Goal: Task Accomplishment & Management: Use online tool/utility

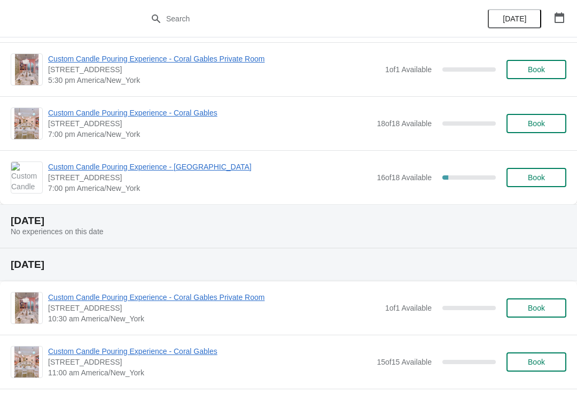
scroll to position [582, 0]
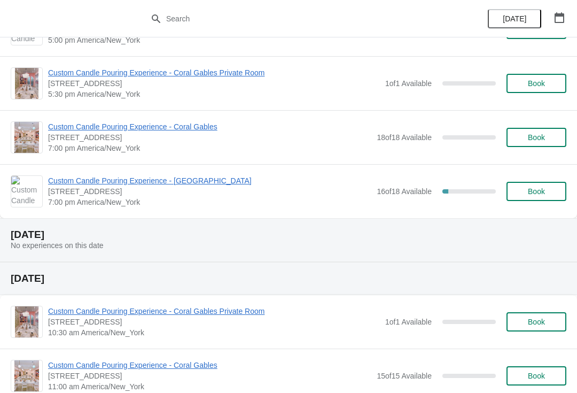
click at [215, 183] on span "Custom Candle Pouring Experience - [GEOGRAPHIC_DATA]" at bounding box center [209, 180] width 323 height 11
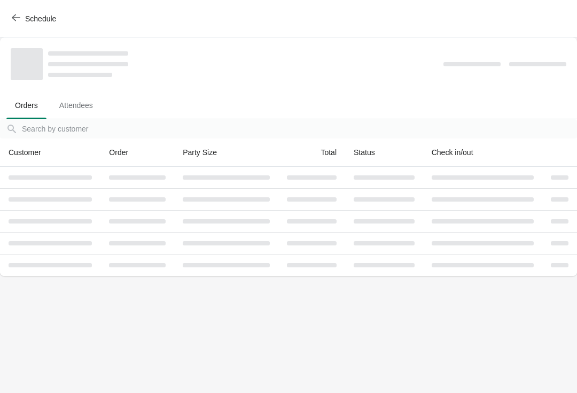
scroll to position [0, 0]
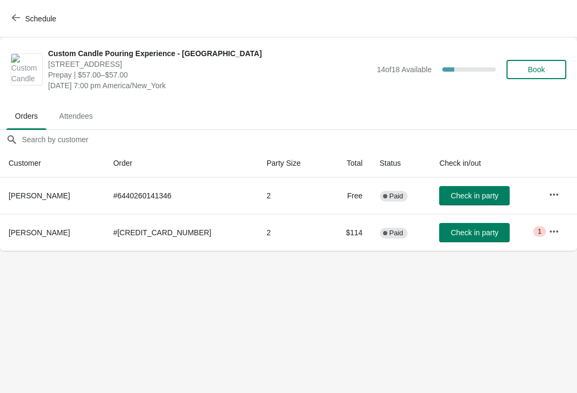
click at [467, 227] on button "Check in party" at bounding box center [474, 232] width 71 height 19
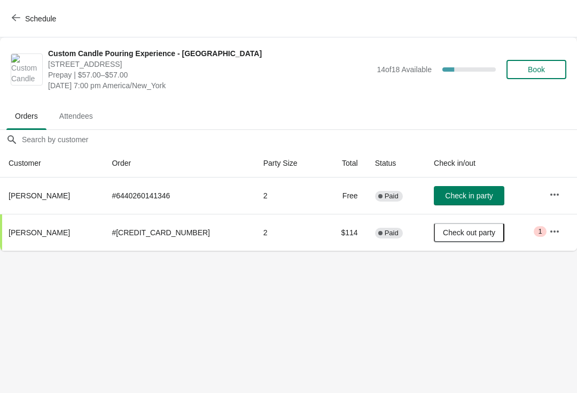
click at [28, 16] on span "Schedule" at bounding box center [40, 18] width 31 height 9
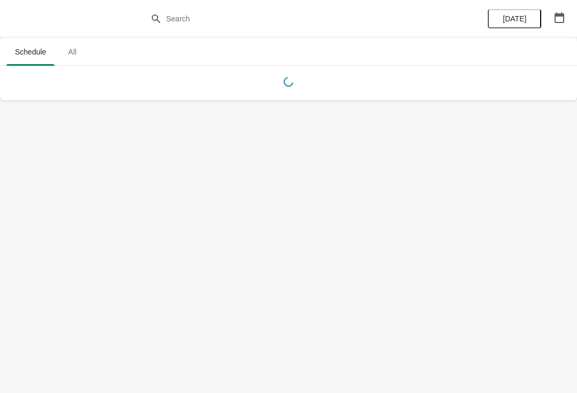
click at [561, 16] on icon "button" at bounding box center [560, 17] width 10 height 11
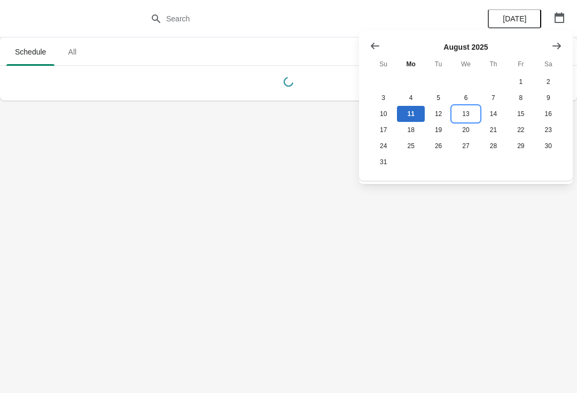
click at [466, 115] on button "13" at bounding box center [465, 114] width 27 height 16
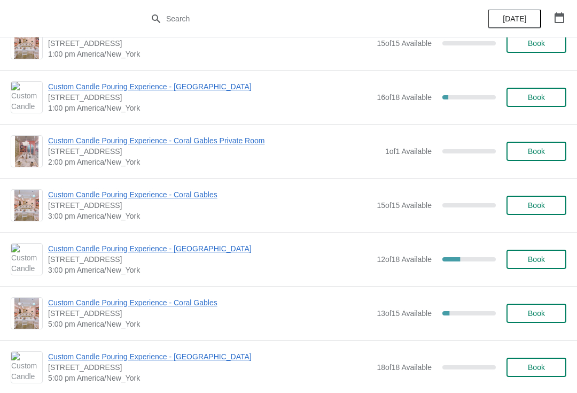
scroll to position [245, 0]
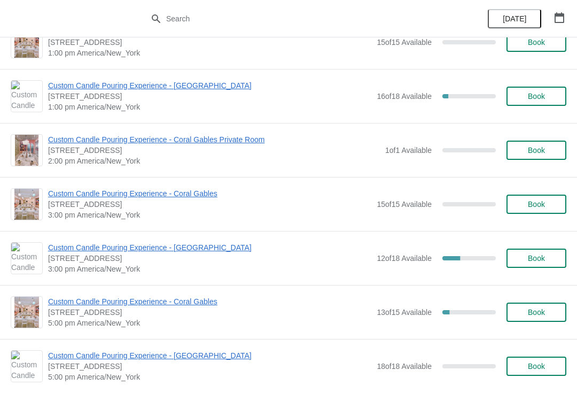
click at [183, 249] on span "Custom Candle Pouring Experience - [GEOGRAPHIC_DATA]" at bounding box center [209, 247] width 323 height 11
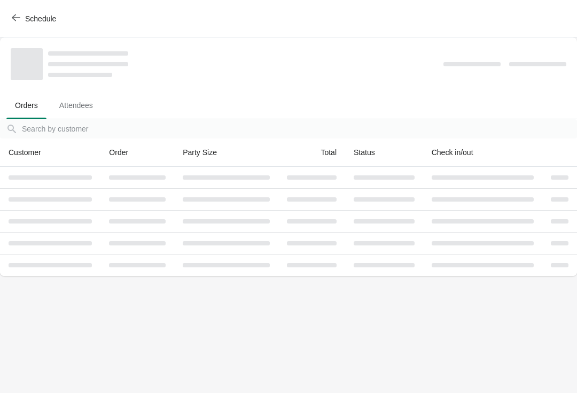
scroll to position [0, 0]
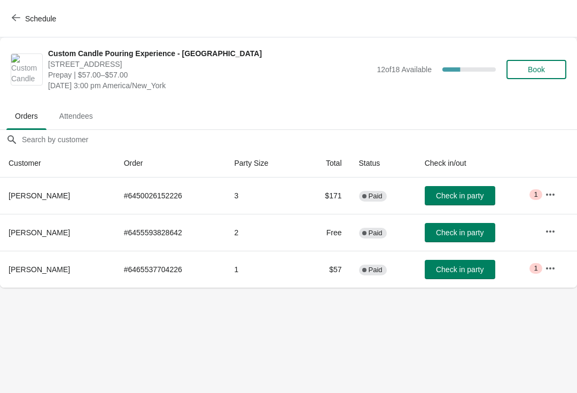
click at [541, 204] on td "Critical 1" at bounding box center [557, 195] width 41 height 36
click at [552, 198] on icon "button" at bounding box center [550, 194] width 11 height 11
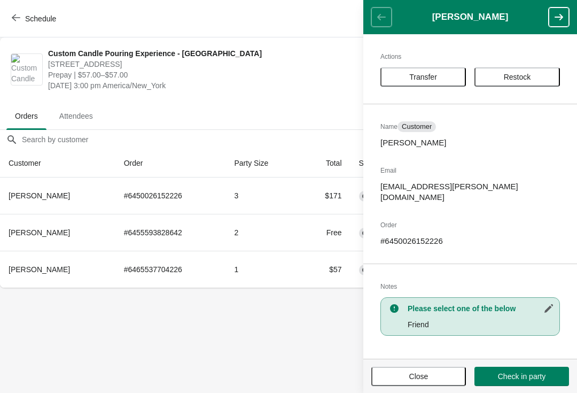
click at [543, 206] on div "Actions Transfer Restock Name Customer [PERSON_NAME] Email [PERSON_NAME][EMAIL_…" at bounding box center [470, 196] width 214 height 324
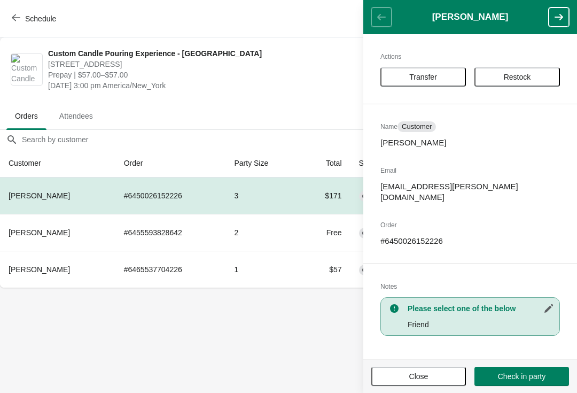
click at [544, 180] on div "Actions Transfer Restock Name Customer [PERSON_NAME] Email [PERSON_NAME][EMAIL_…" at bounding box center [470, 196] width 214 height 324
click at [249, 341] on body "Schedule Custom Candle Pouring Experience - [GEOGRAPHIC_DATA] [STREET_ADDRESS] …" at bounding box center [288, 196] width 577 height 393
click at [244, 342] on body "Schedule Custom Candle Pouring Experience - [GEOGRAPHIC_DATA] [STREET_ADDRESS] …" at bounding box center [288, 196] width 577 height 393
click at [245, 329] on body "Schedule Custom Candle Pouring Experience - [GEOGRAPHIC_DATA] [STREET_ADDRESS] …" at bounding box center [288, 196] width 577 height 393
click at [282, 322] on body "Schedule Custom Candle Pouring Experience - [GEOGRAPHIC_DATA] [STREET_ADDRESS] …" at bounding box center [288, 196] width 577 height 393
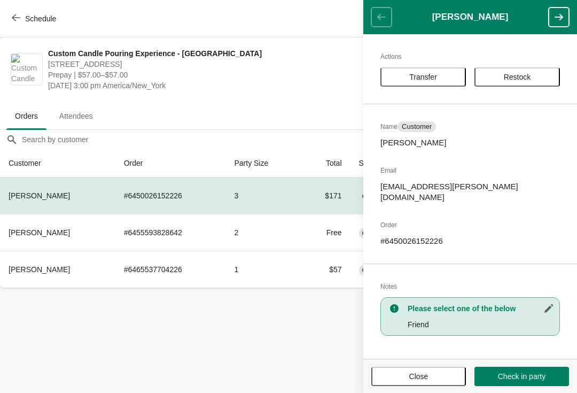
click at [289, 353] on body "Schedule Custom Candle Pouring Experience - [GEOGRAPHIC_DATA] [STREET_ADDRESS] …" at bounding box center [288, 196] width 577 height 393
click at [404, 384] on button "Close" at bounding box center [418, 376] width 95 height 19
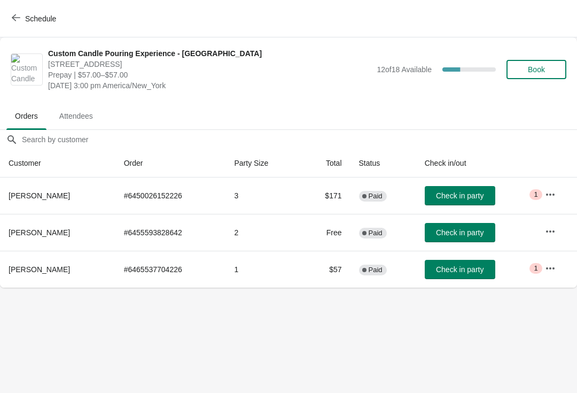
click at [560, 192] on button "button" at bounding box center [550, 194] width 19 height 19
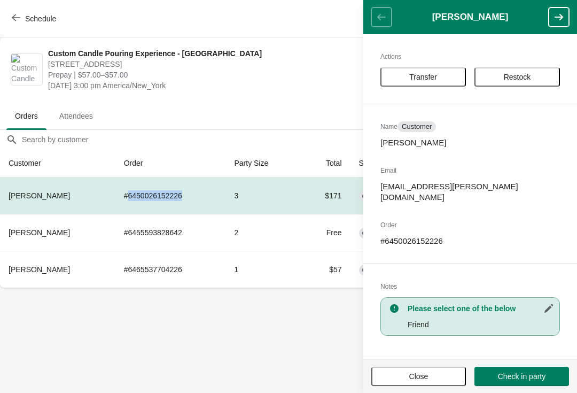
copy td "6450026152226"
click at [28, 19] on span "Schedule" at bounding box center [40, 18] width 31 height 9
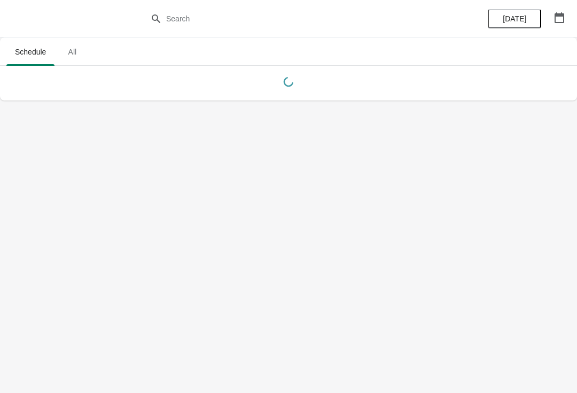
click at [525, 24] on button "[DATE]" at bounding box center [514, 18] width 53 height 19
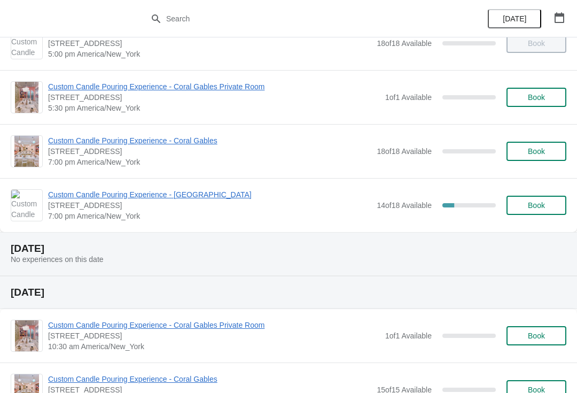
scroll to position [569, 0]
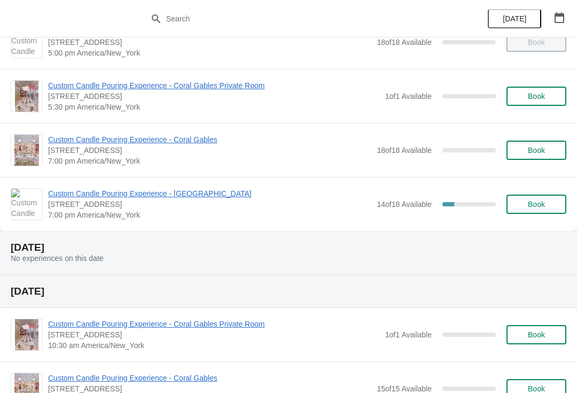
click at [212, 193] on span "Custom Candle Pouring Experience - [GEOGRAPHIC_DATA]" at bounding box center [209, 193] width 323 height 11
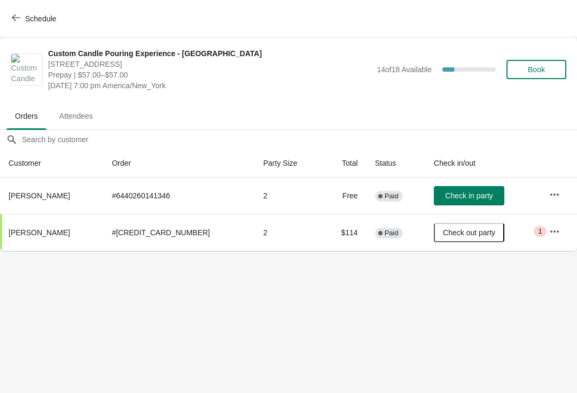
scroll to position [0, 0]
click at [473, 203] on button "Check in party" at bounding box center [469, 195] width 71 height 19
